Goal: Contribute content

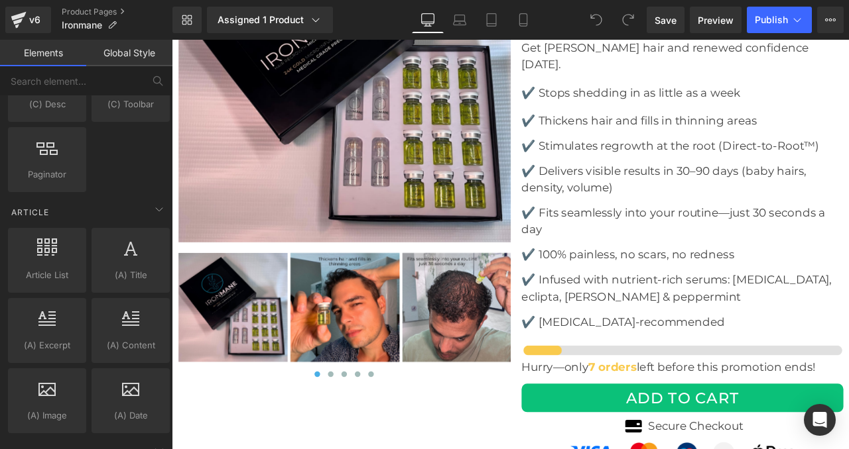
scroll to position [2571, 0]
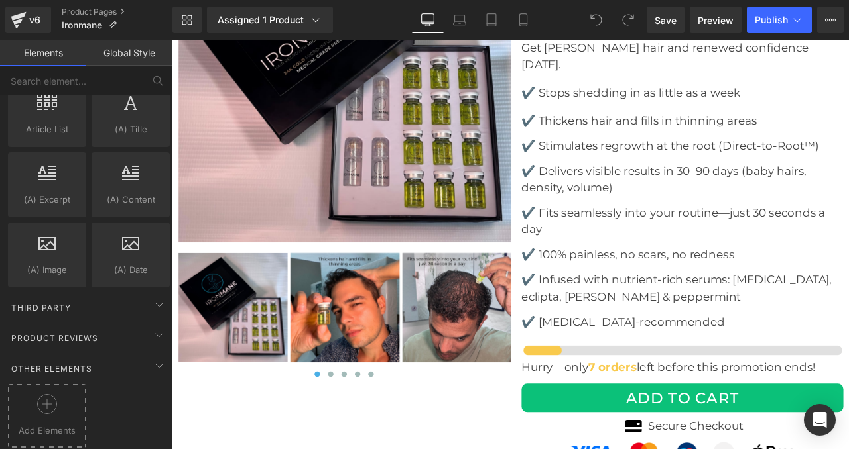
click at [47, 396] on icon at bounding box center [47, 404] width 20 height 20
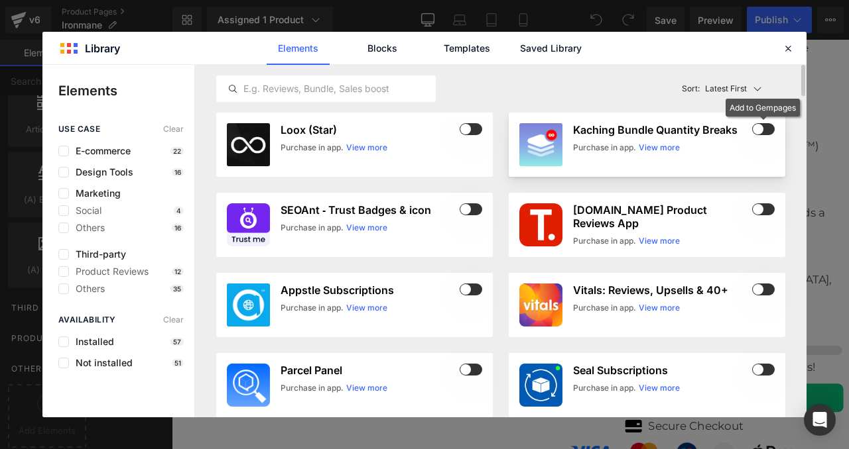
click at [761, 131] on span at bounding box center [763, 129] width 23 height 12
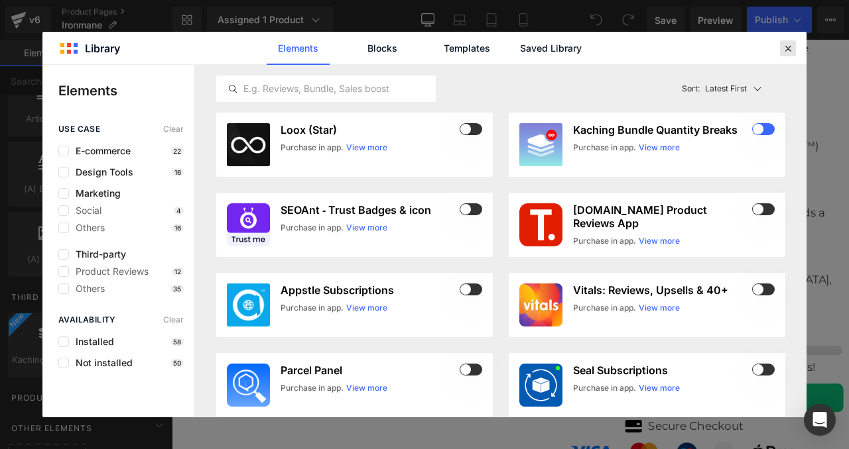
click at [784, 49] on icon at bounding box center [788, 48] width 12 height 12
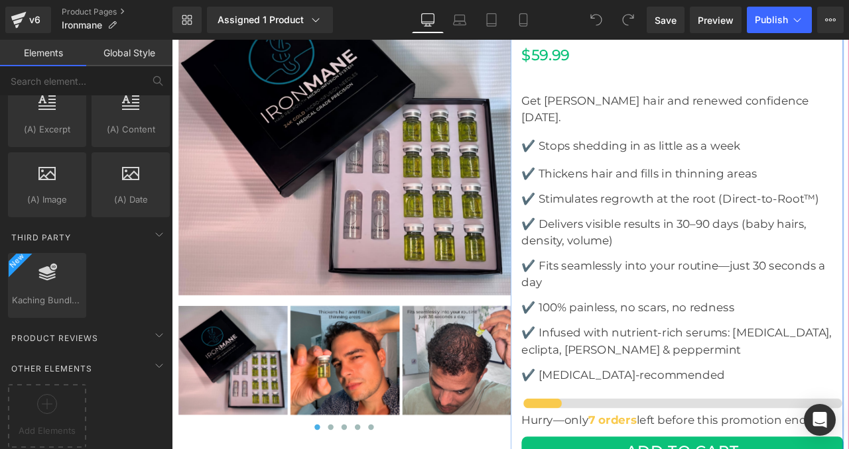
scroll to position [4662, 0]
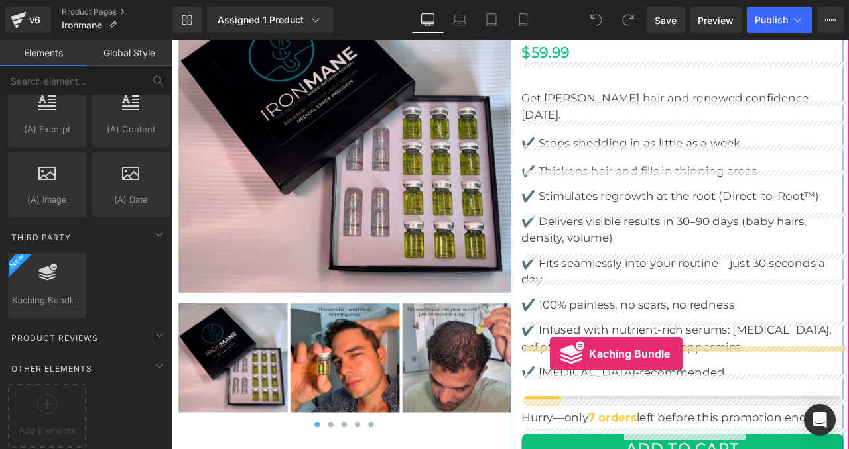
drag, startPoint x: 221, startPoint y: 305, endPoint x: 619, endPoint y: 412, distance: 412.6
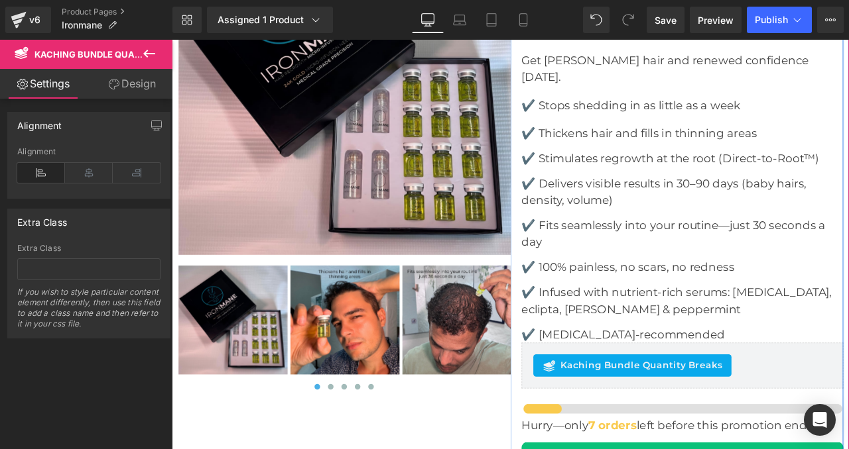
scroll to position [4707, 0]
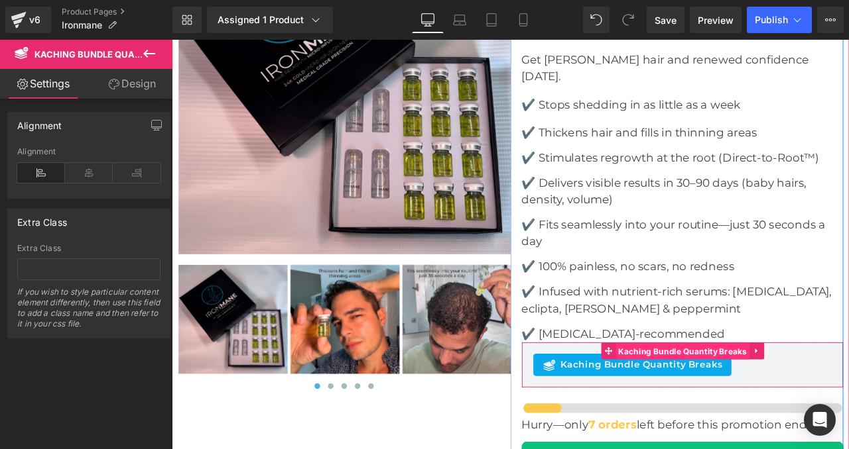
click at [746, 400] on span "Kaching Bundle Quantity Breaks" at bounding box center [776, 410] width 158 height 20
click at [709, 399] on span "Kaching Bundle Quantity Breaks" at bounding box center [776, 409] width 158 height 20
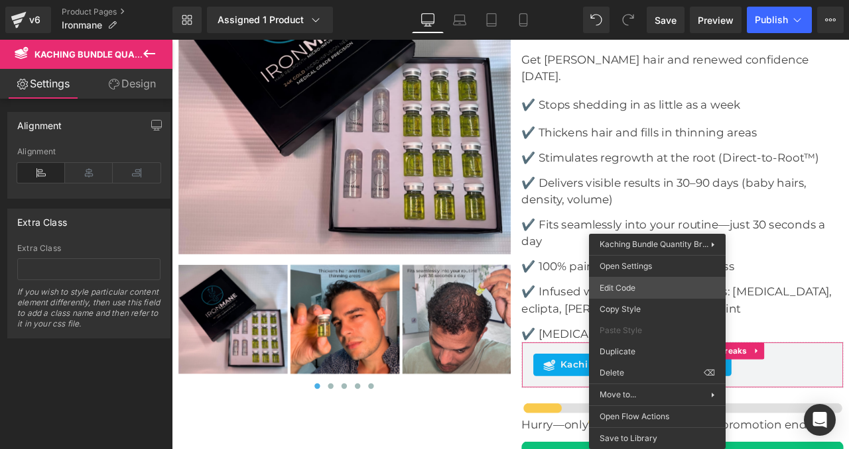
click at [631, 0] on div "Kaching Bundle Quantity Breaks You are previewing how the will restyle your pag…" at bounding box center [424, 0] width 849 height 0
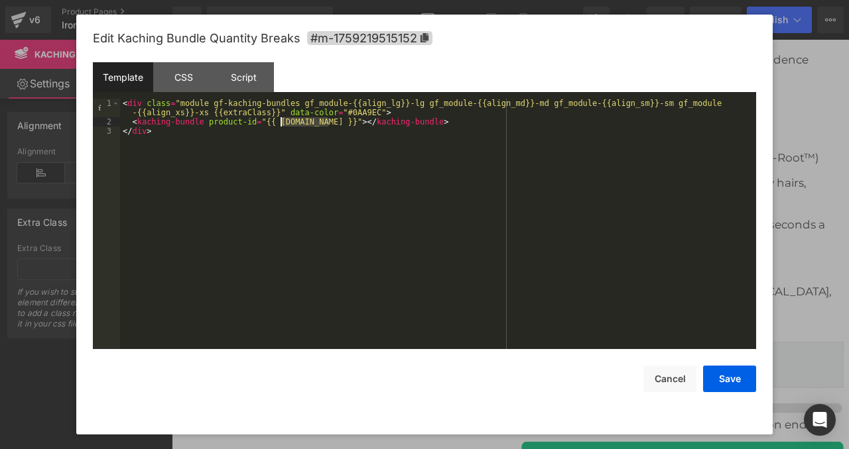
drag, startPoint x: 328, startPoint y: 122, endPoint x: 282, endPoint y: 124, distance: 45.8
click at [282, 124] on div "< div class = "module gf-kaching-bundles gf_module-{{align_lg}}-lg gf_module-{{…" at bounding box center [438, 238] width 636 height 278
click at [710, 371] on button "Save" at bounding box center [729, 379] width 53 height 27
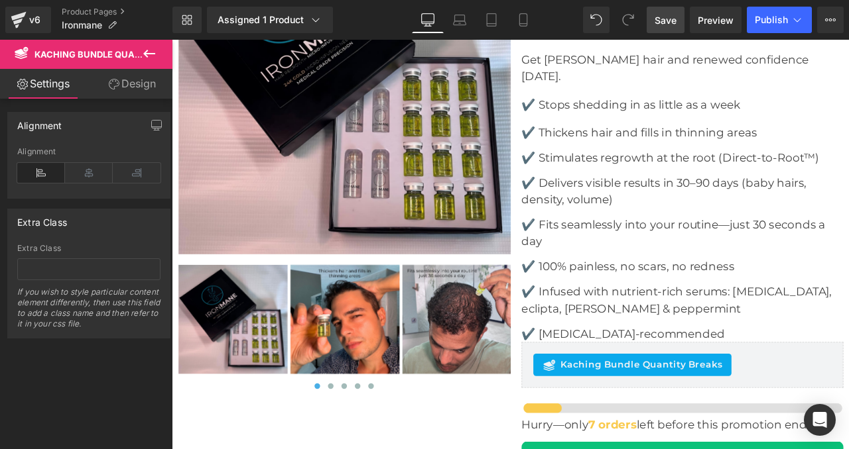
click at [673, 17] on span "Save" at bounding box center [665, 20] width 22 height 14
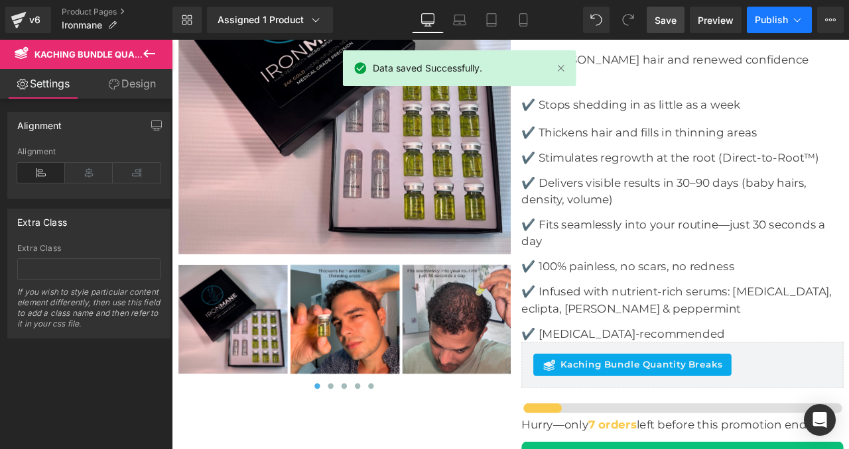
click at [780, 19] on span "Publish" at bounding box center [770, 20] width 33 height 11
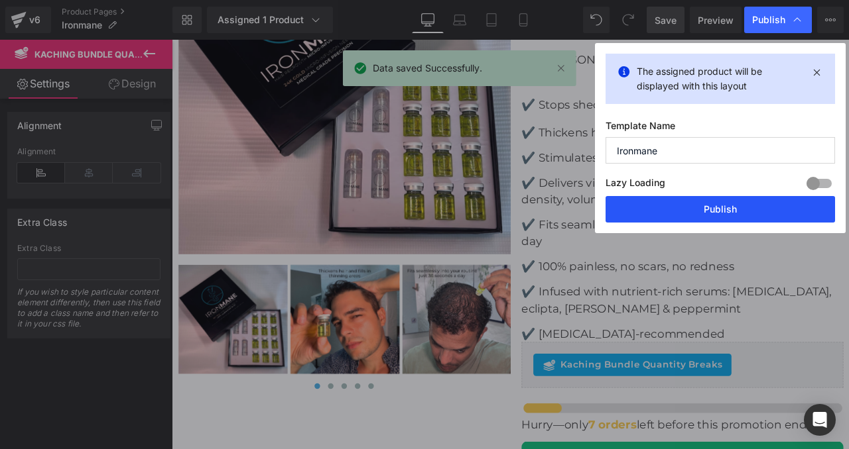
drag, startPoint x: 710, startPoint y: 206, endPoint x: 520, endPoint y: 173, distance: 192.4
click at [710, 206] on button "Publish" at bounding box center [719, 209] width 229 height 27
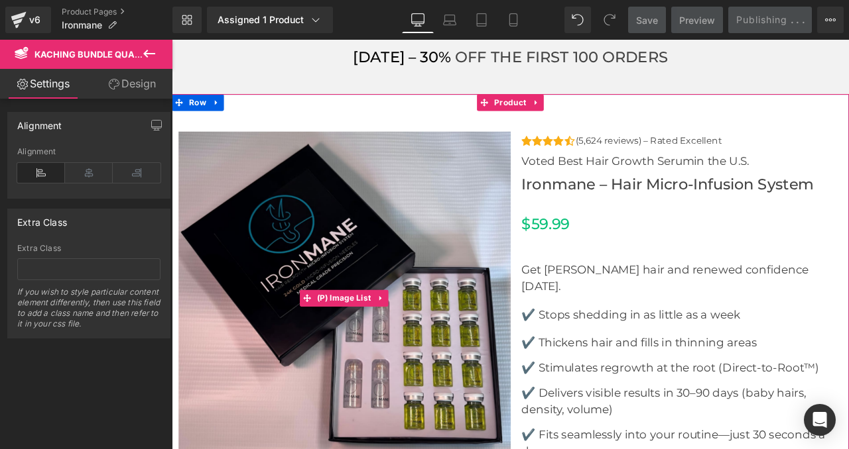
scroll to position [4441, 0]
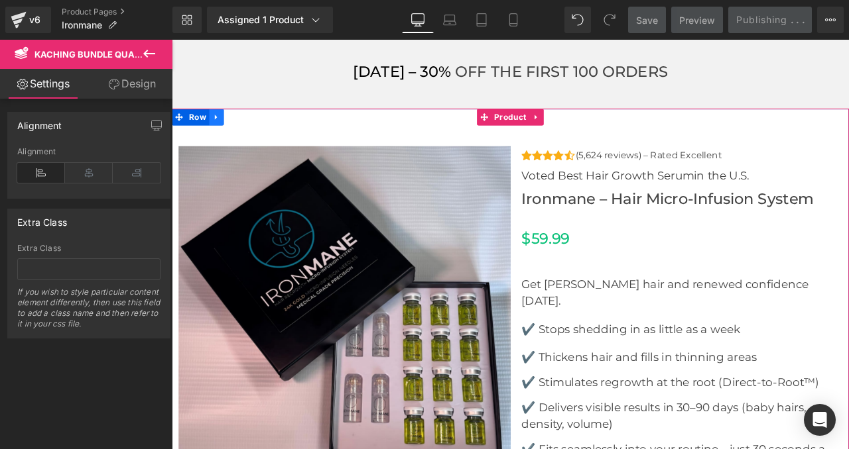
click at [223, 127] on icon at bounding box center [224, 132] width 9 height 10
click at [221, 127] on icon at bounding box center [224, 132] width 9 height 10
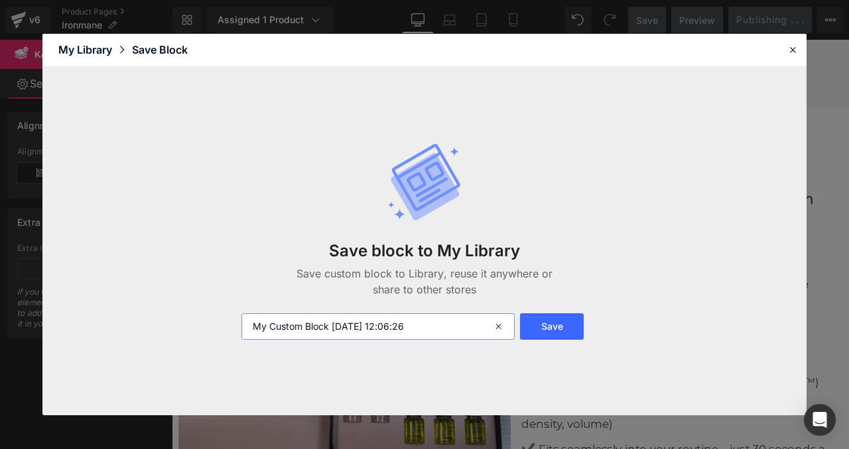
click at [367, 328] on input "My Custom Block [DATE] 12:06:26" at bounding box center [377, 327] width 273 height 27
type input "BLOCK PRODUIT"
click at [552, 330] on button "Save" at bounding box center [552, 327] width 64 height 27
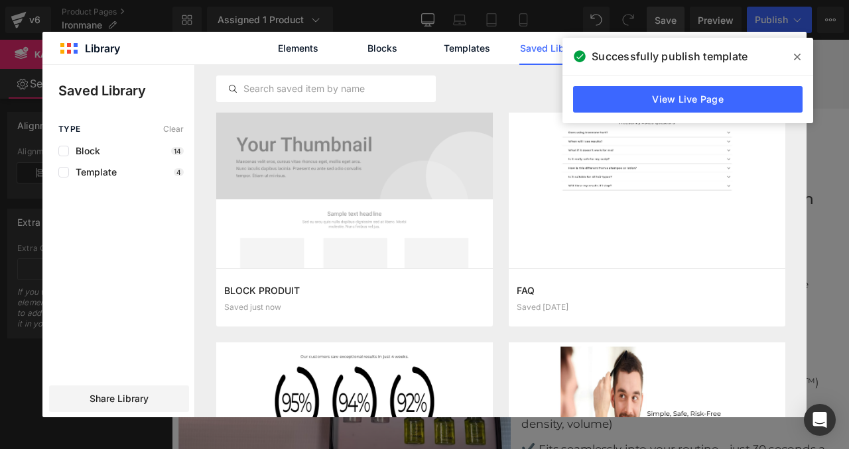
click at [794, 56] on icon at bounding box center [797, 57] width 7 height 11
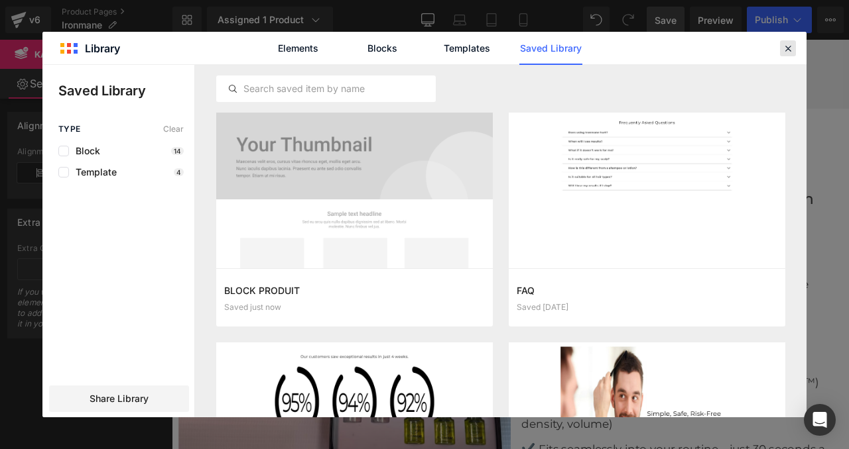
click at [786, 51] on icon at bounding box center [788, 48] width 12 height 12
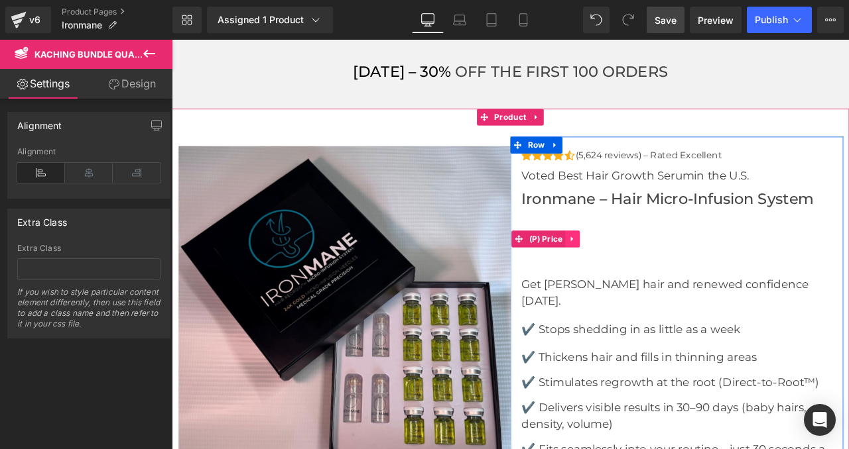
click at [645, 272] on icon at bounding box center [646, 277] width 9 height 10
click at [652, 266] on link at bounding box center [654, 276] width 17 height 20
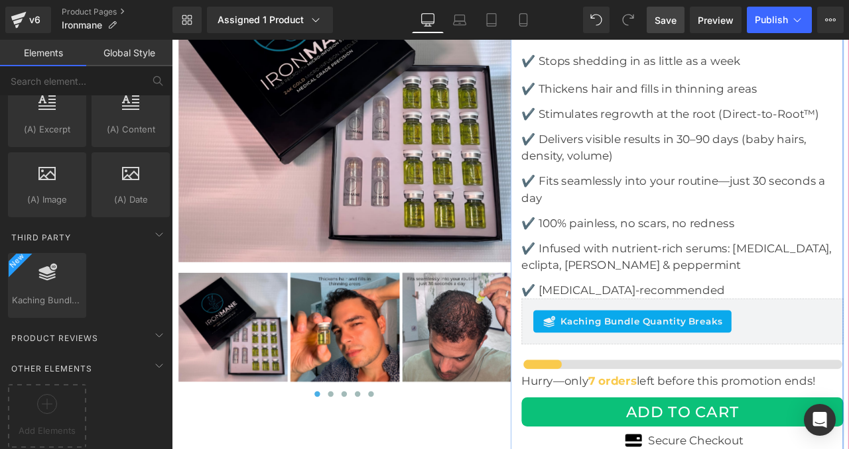
scroll to position [4705, 0]
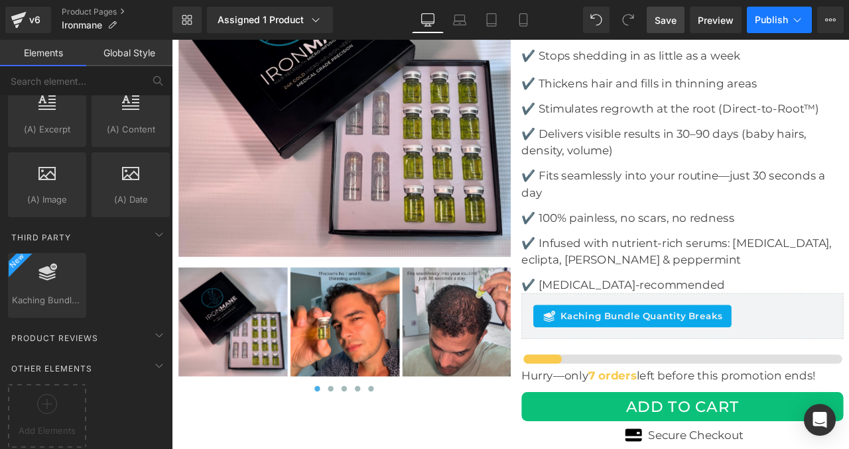
click at [763, 18] on span "Publish" at bounding box center [770, 20] width 33 height 11
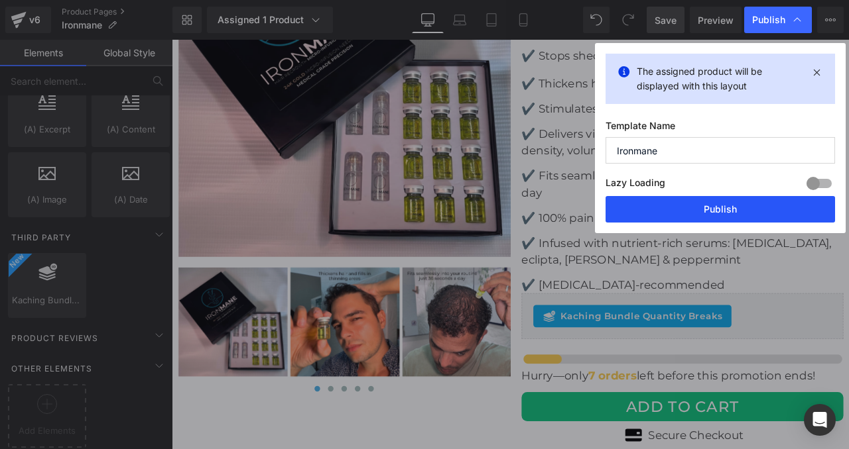
click at [707, 211] on button "Publish" at bounding box center [719, 209] width 229 height 27
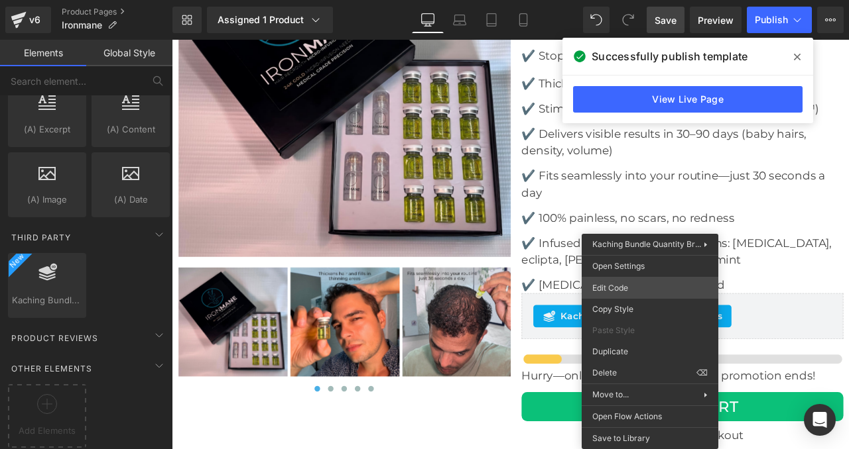
click at [624, 0] on div "Kaching Bundle Quantity Breaks You are previewing how the will restyle your pag…" at bounding box center [424, 0] width 849 height 0
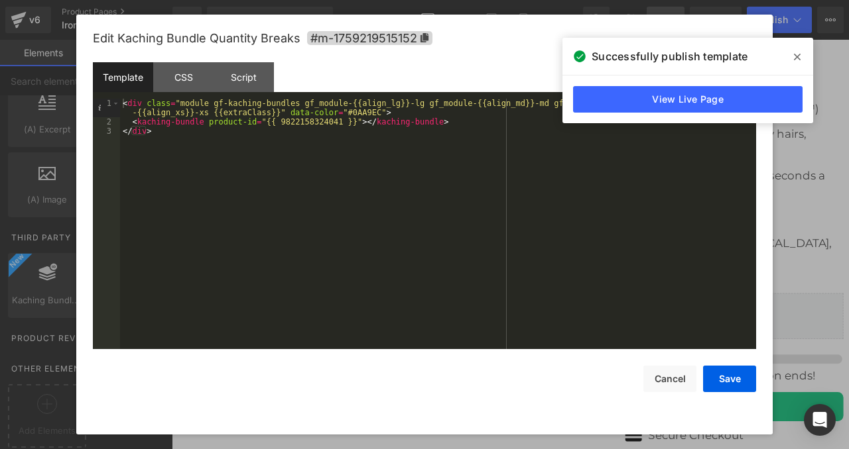
click at [348, 123] on div "< div class = "module gf-kaching-bundles gf_module-{{align_lg}}-lg gf_module-{{…" at bounding box center [438, 238] width 636 height 278
click at [282, 120] on div "< div class = "module gf-kaching-bundles gf_module-{{align_lg}}-lg gf_module-{{…" at bounding box center [438, 238] width 636 height 278
click at [728, 369] on button "Save" at bounding box center [729, 379] width 53 height 27
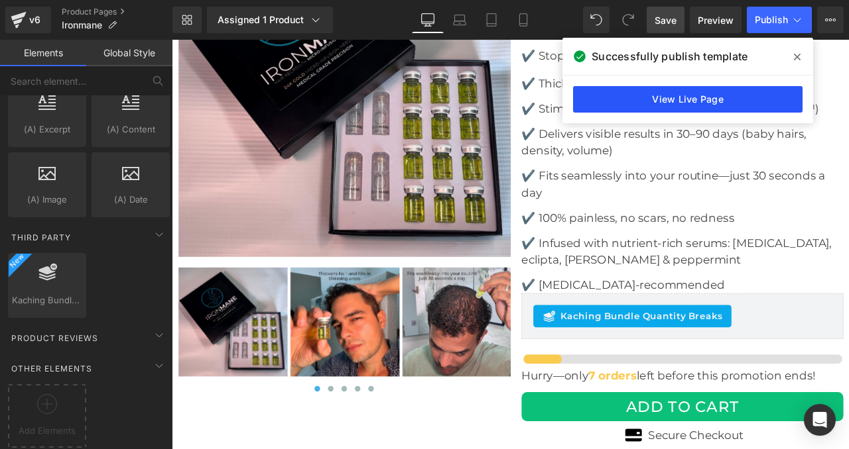
click at [732, 101] on link "View Live Page" at bounding box center [687, 99] width 229 height 27
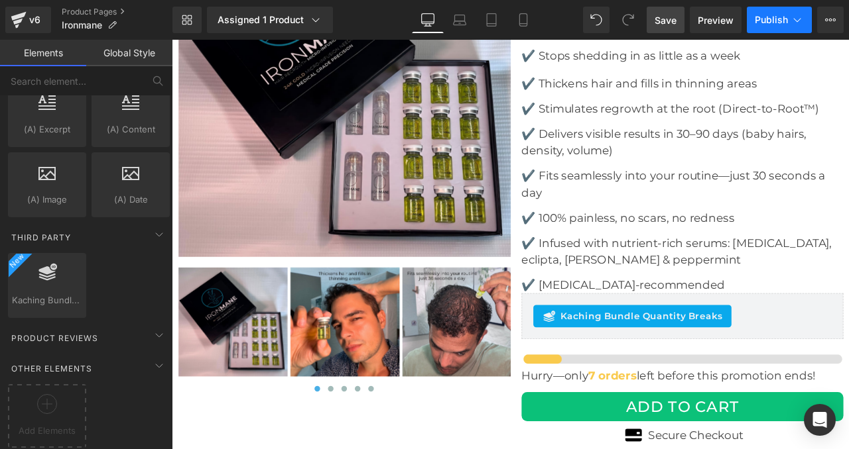
click at [768, 15] on span "Publish" at bounding box center [770, 20] width 33 height 11
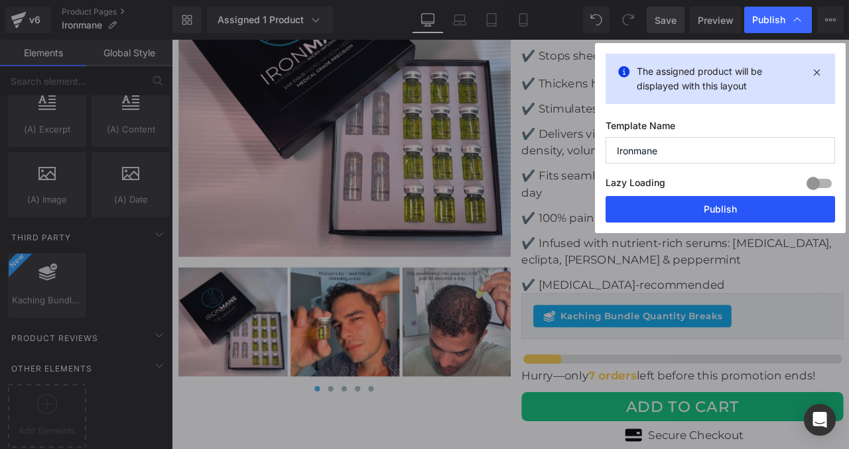
click at [708, 211] on button "Publish" at bounding box center [719, 209] width 229 height 27
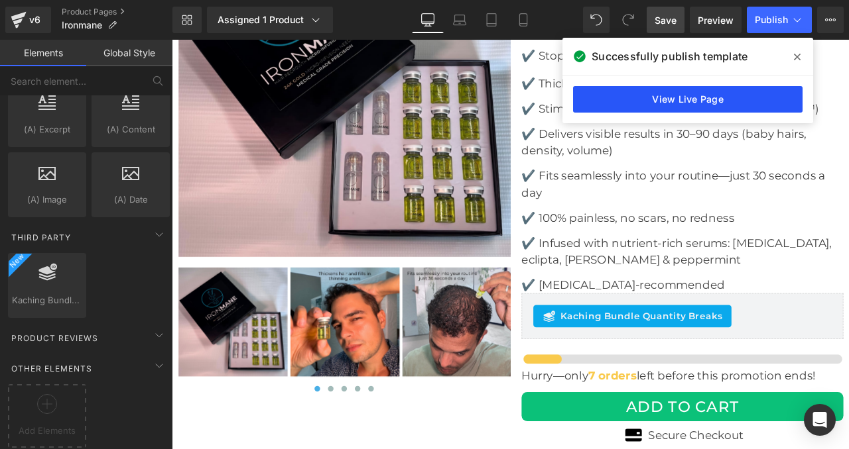
click at [715, 96] on link "View Live Page" at bounding box center [687, 99] width 229 height 27
